Goal: Obtain resource: Download file/media

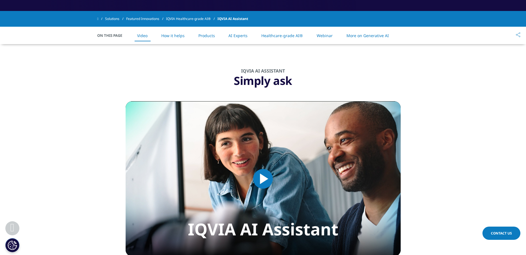
scroll to position [264, 0]
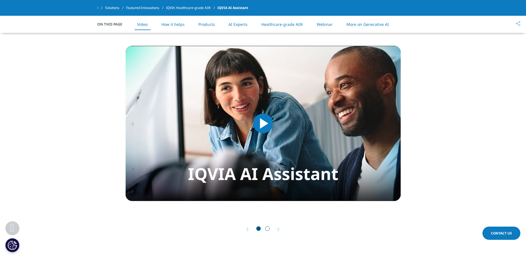
click at [263, 123] on span "Video Player" at bounding box center [263, 123] width 0 height 0
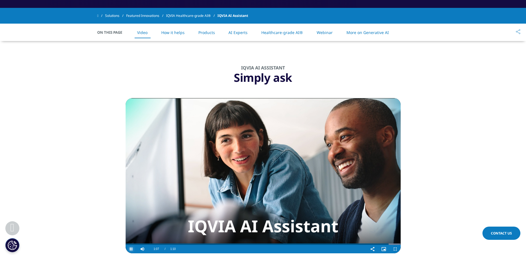
scroll to position [223, 0]
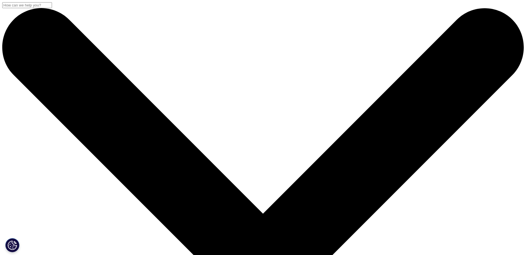
drag, startPoint x: 94, startPoint y: 73, endPoint x: 132, endPoint y: 138, distance: 74.8
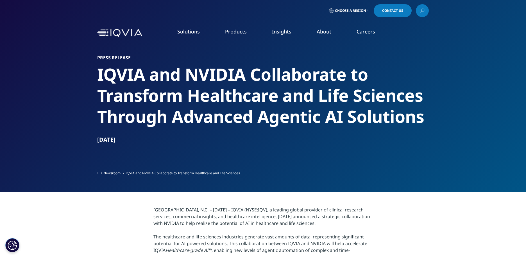
click at [132, 138] on section "Press Release IQVIA and NVIDIA Collaborate to Transform Healthcare and Life Sci…" at bounding box center [263, 96] width 526 height 192
copy div "IQVIA and NVIDIA Collaborate to Transform Healthcare and Life Sciences Through …"
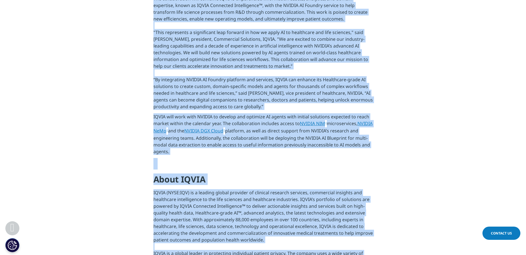
scroll to position [294, 0]
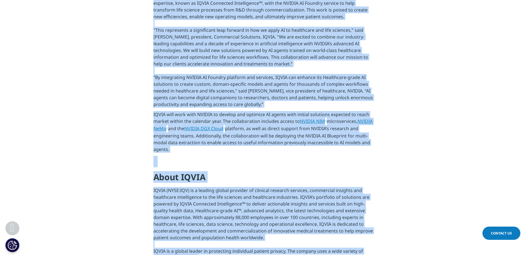
drag, startPoint x: 153, startPoint y: 208, endPoint x: 207, endPoint y: 144, distance: 82.8
click at [207, 148] on div "RESEARCH TRIANGLE PARK, N.C. – January 13, 2025 – IQVIA (NYSE:IQV), a leading g…" at bounding box center [262, 138] width 219 height 453
copy div "RESEARCH TRIANGLE PARK, N.C. – January 13, 2025 – IQVIA (NYSE:IQV), a leading g…"
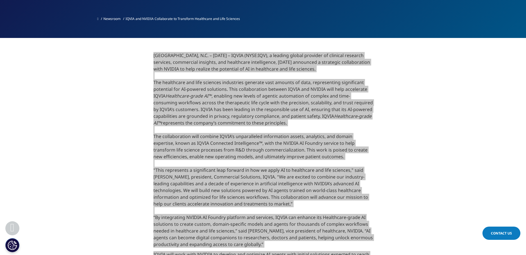
scroll to position [125, 0]
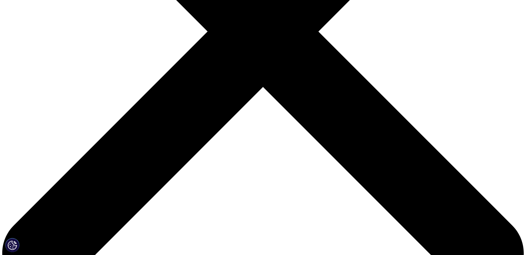
scroll to position [245, 0]
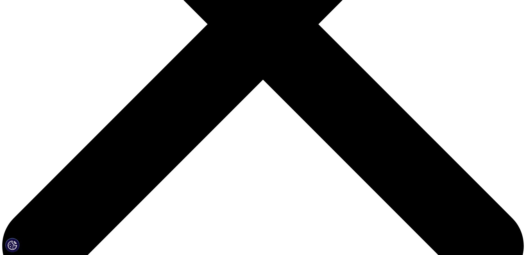
type input "Taisuke"
type input "Eto"
type input "Taisuke"
drag, startPoint x: 109, startPoint y: 136, endPoint x: 183, endPoint y: 136, distance: 74.5
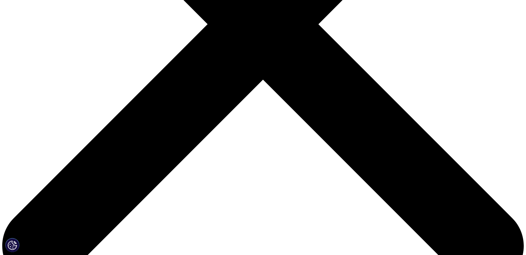
type input "TE Strateguc Consulting"
select select "[GEOGRAPHIC_DATA]"
type input "tai.eto17@gmail.com"
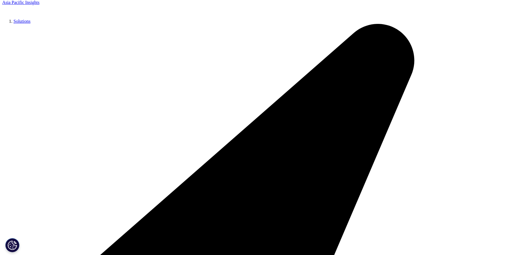
scroll to position [162, 332]
click at [158, 29] on link "Click here to download" at bounding box center [165, 25] width 67 height 7
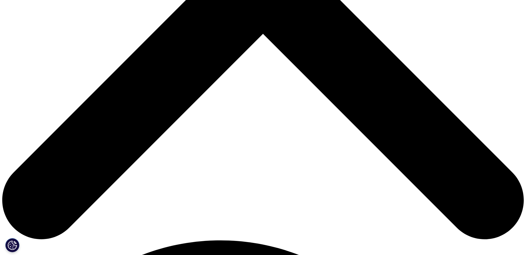
scroll to position [294, 0]
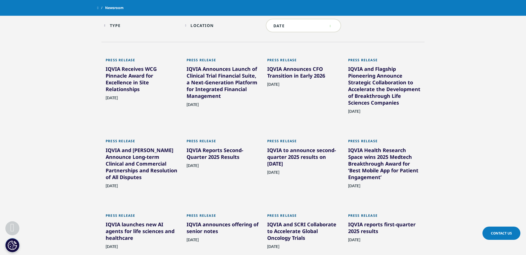
click at [392, 117] on div "[DATE]" at bounding box center [384, 117] width 72 height 19
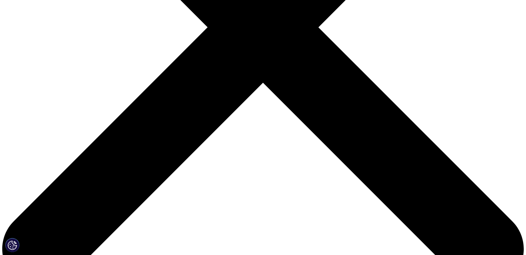
scroll to position [311, 0]
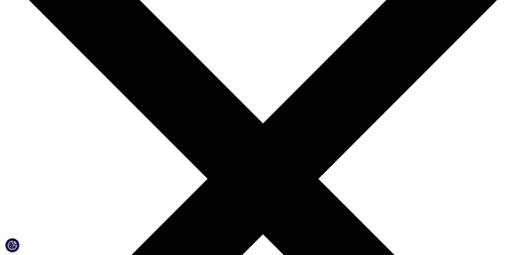
scroll to position [120, 0]
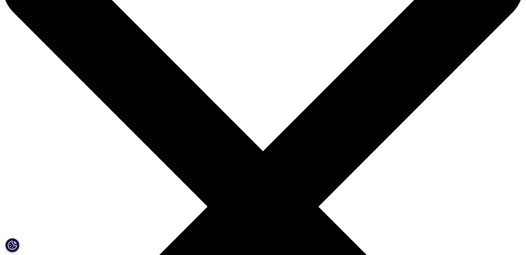
drag, startPoint x: 136, startPoint y: 97, endPoint x: 113, endPoint y: 87, distance: 25.4
drag, startPoint x: 132, startPoint y: 93, endPoint x: 96, endPoint y: 16, distance: 85.1
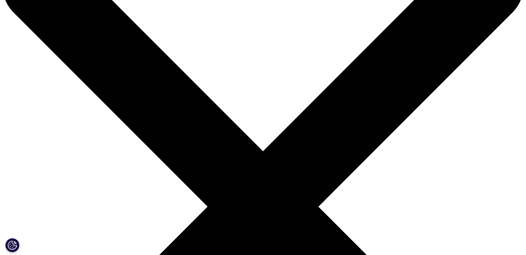
copy div "IQVIA and [PERSON_NAME] Announce Long-term Clinical and Commercial Partnerships…"
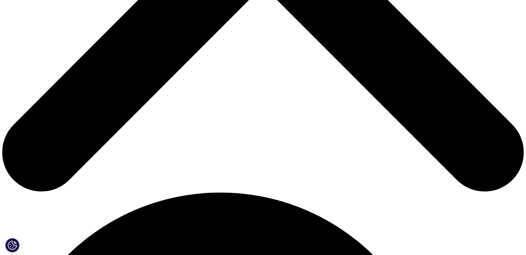
scroll to position [348, 0]
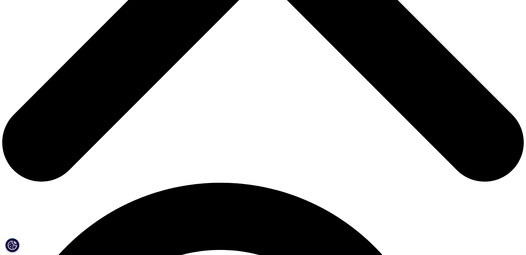
drag, startPoint x: 153, startPoint y: 163, endPoint x: 294, endPoint y: 86, distance: 160.3
copy div "LOREMIPS DOLORSIT AMET, C.A. eli SEDDOEIUSM, Tempo. — Incidi 73, 6412 — UTLAB (…"
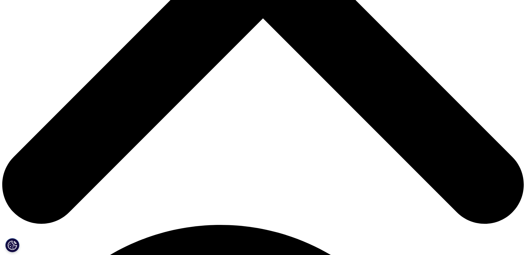
scroll to position [237, 0]
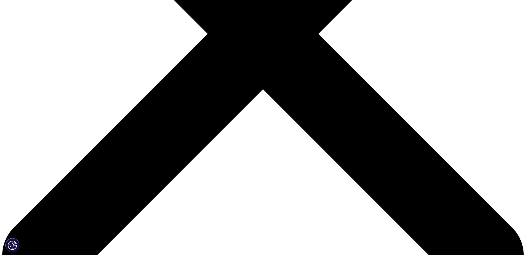
scroll to position [242, 0]
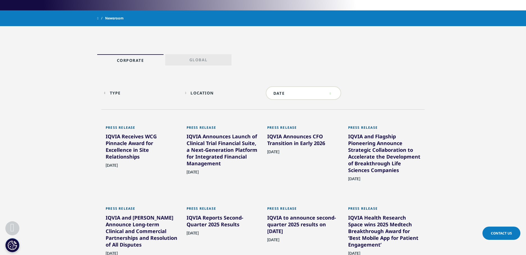
click at [355, 162] on div "IQVIA and Flagship Pioneering Announce Strategic Collaboration to Accelerate th…" at bounding box center [384, 154] width 72 height 43
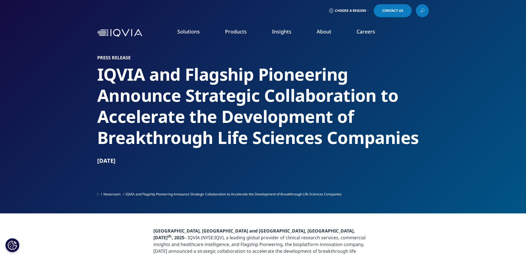
drag, startPoint x: 98, startPoint y: 74, endPoint x: 135, endPoint y: 159, distance: 93.4
click at [135, 159] on div "Press Release IQVIA and Flagship Pioneering Announce Strategic Collaboration to…" at bounding box center [263, 110] width 332 height 110
copy div "IQVIA and Flagship Pioneering Announce Strategic Collaboration to Accelerate th…"
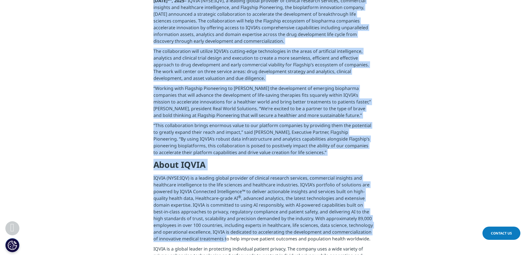
scroll to position [238, 0]
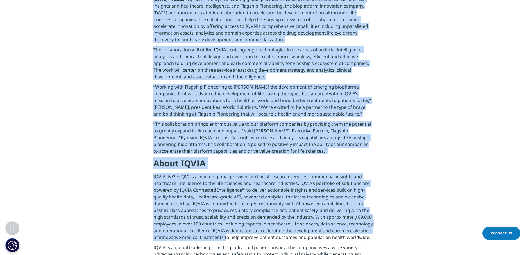
drag, startPoint x: 153, startPoint y: 123, endPoint x: 323, endPoint y: 150, distance: 171.6
click at [323, 150] on div "Research Triangle Park, NC and Cambridge, Mass., August 28 th , 2025 – IQVIA (N…" at bounding box center [262, 217] width 219 height 457
copy div "Research Triangle Park, NC and Cambridge, Mass., August 28 th , 2025 – IQVIA (N…"
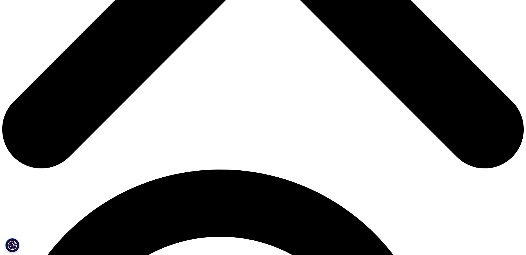
scroll to position [365, 0]
